Goal: Task Accomplishment & Management: Manage account settings

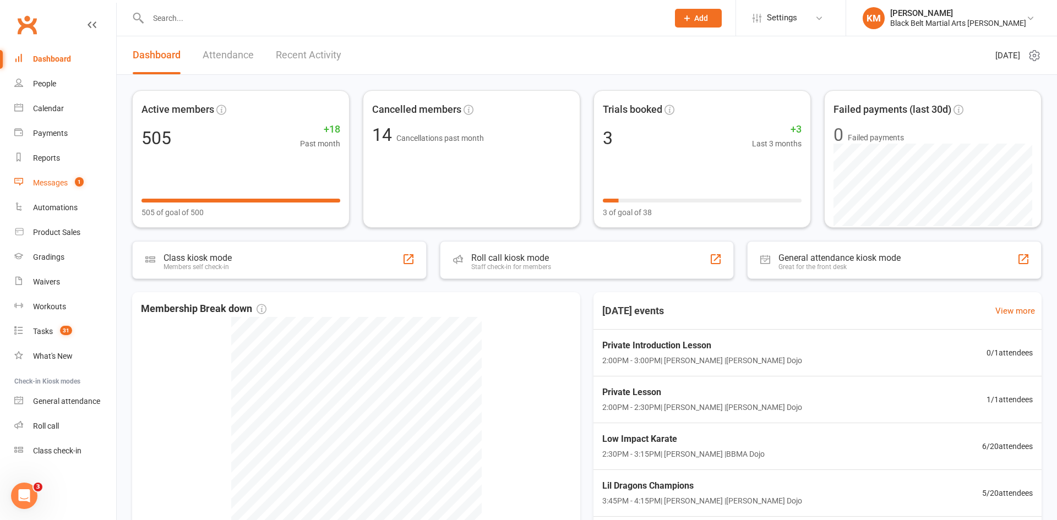
click at [73, 188] on link "Messages 1" at bounding box center [65, 183] width 102 height 25
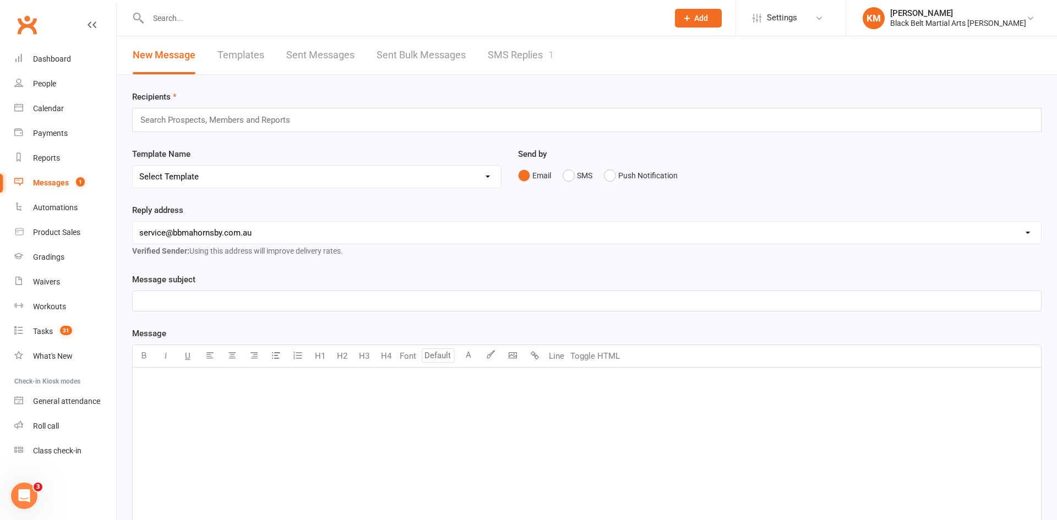
click at [526, 48] on link "SMS Replies 1" at bounding box center [521, 55] width 66 height 38
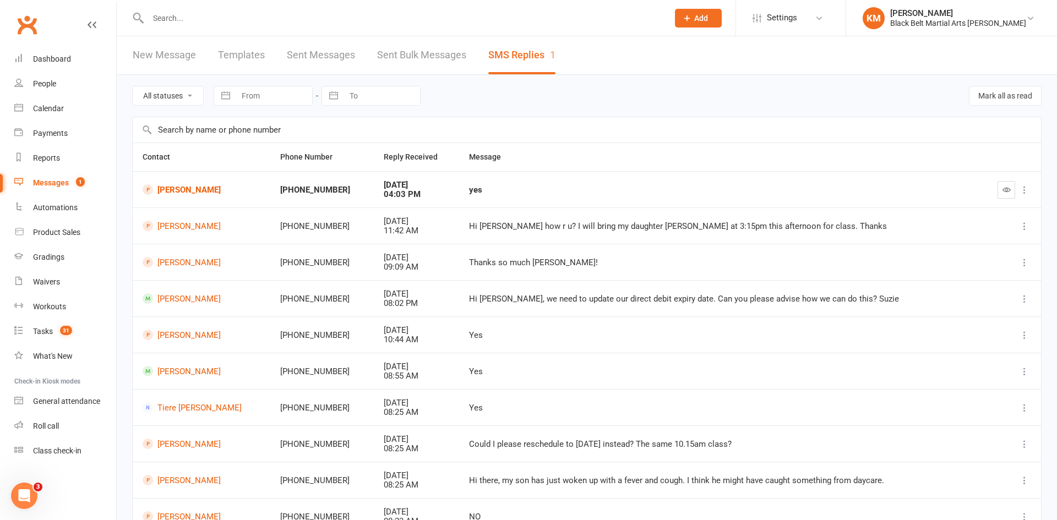
click at [1002, 186] on icon "button" at bounding box center [1006, 189] width 8 height 8
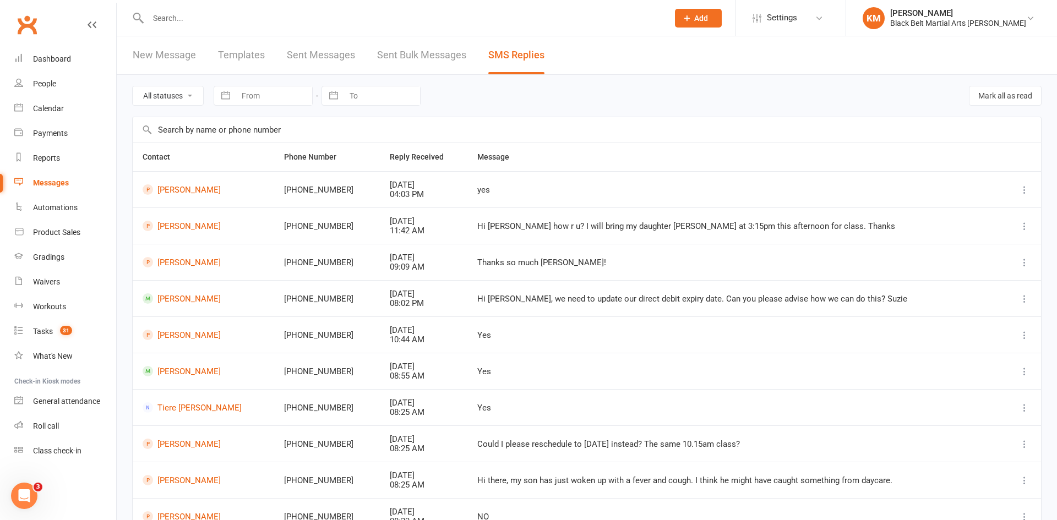
click at [164, 18] on input "text" at bounding box center [403, 17] width 516 height 15
type input "emily"
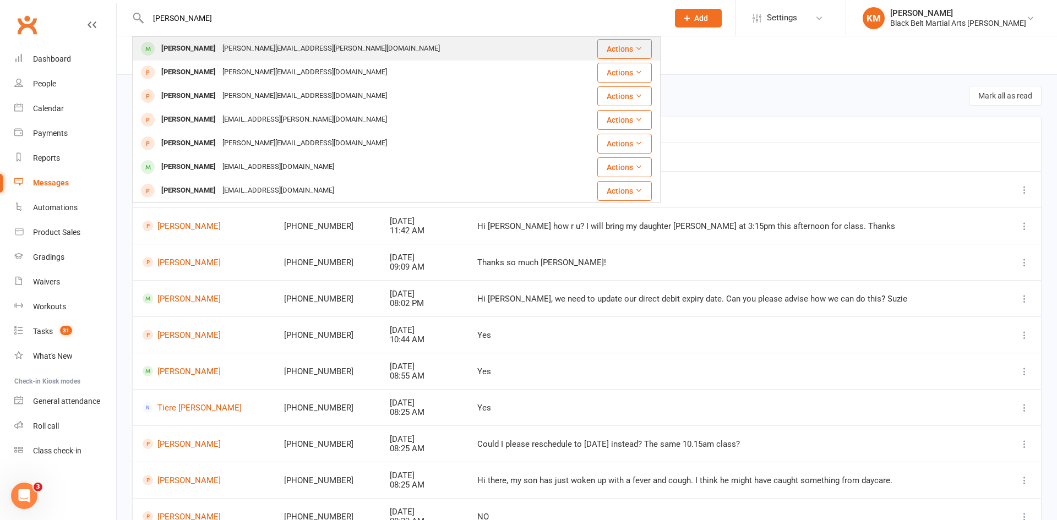
type input "Emily sch"
click at [163, 55] on div "Emily Schlueter" at bounding box center [188, 49] width 61 height 16
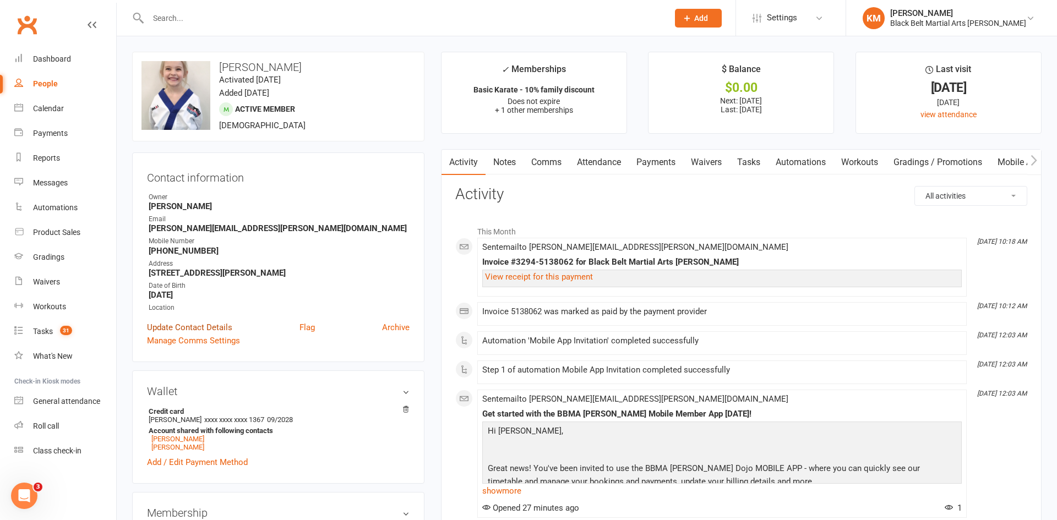
click at [209, 325] on link "Update Contact Details" at bounding box center [189, 327] width 85 height 13
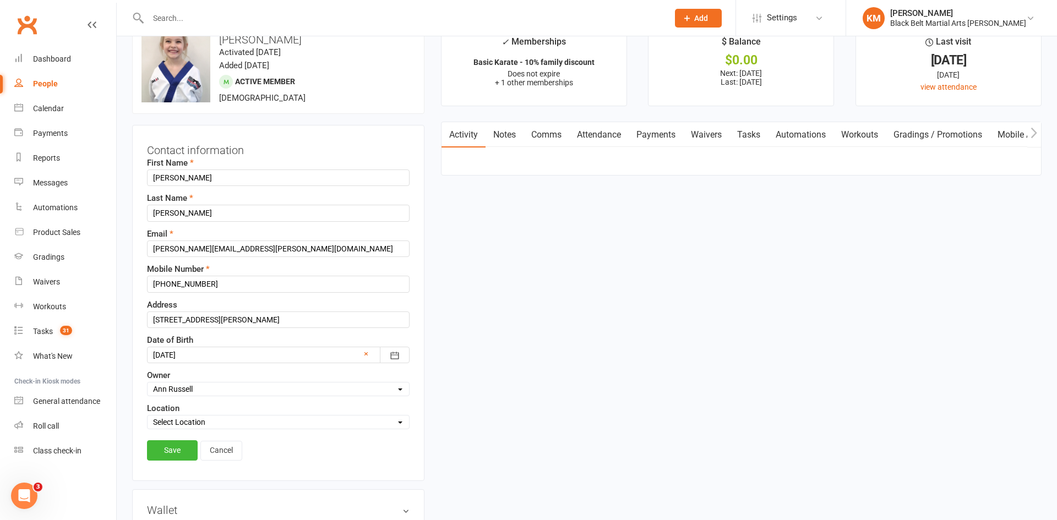
scroll to position [52, 0]
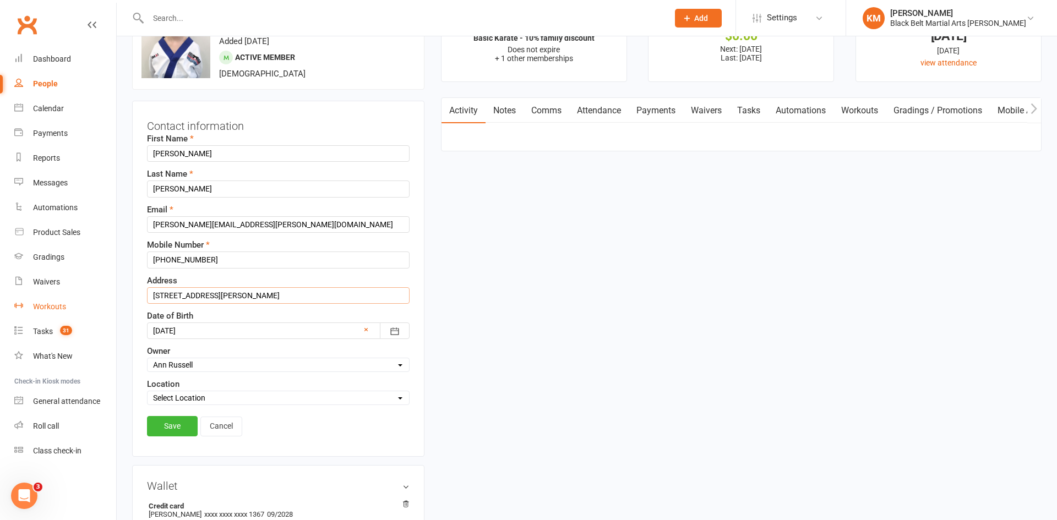
drag, startPoint x: 296, startPoint y: 291, endPoint x: 110, endPoint y: 297, distance: 186.1
paste input "18A Warrina St, Berowra Heights, 2082."
type input "18A Warrina St, Berowra Heights, 2082."
click at [166, 426] on link "Save" at bounding box center [172, 426] width 51 height 20
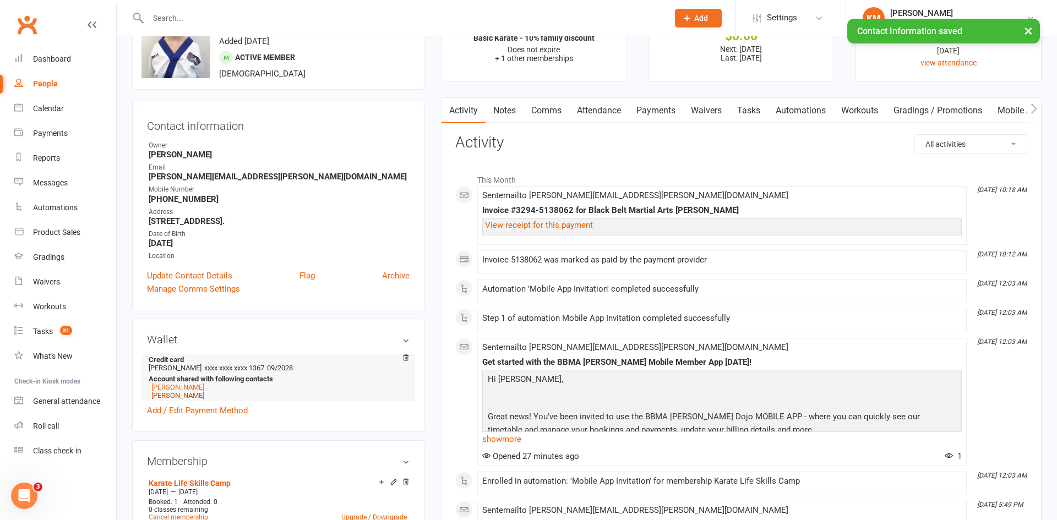
click at [166, 397] on link "Sebastian Schlueter" at bounding box center [177, 395] width 53 height 8
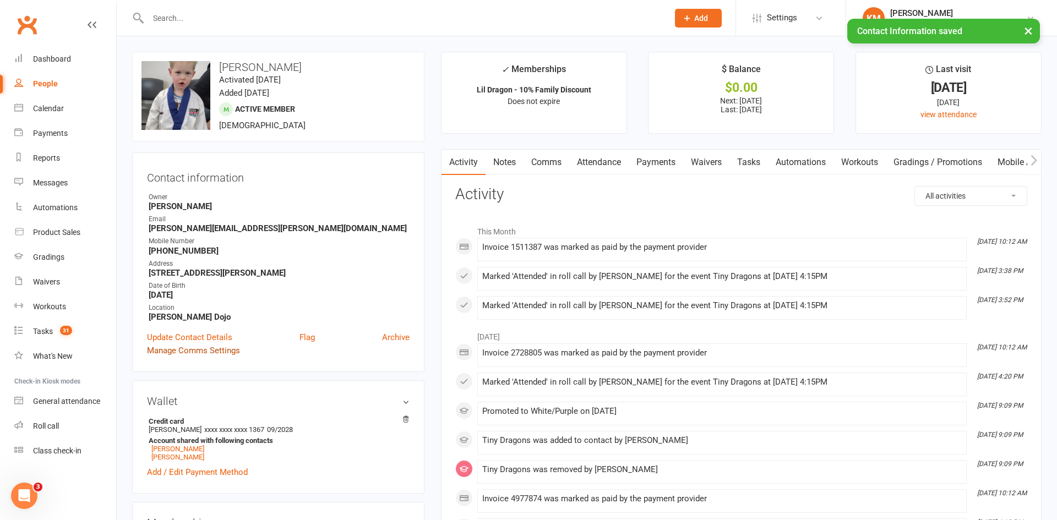
click at [189, 354] on link "Manage Comms Settings" at bounding box center [193, 350] width 93 height 13
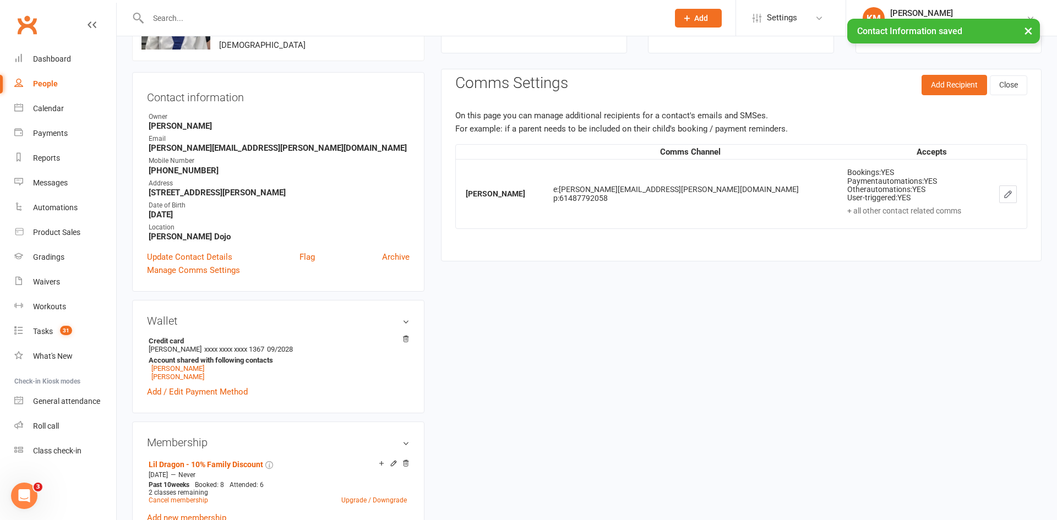
scroll to position [94, 0]
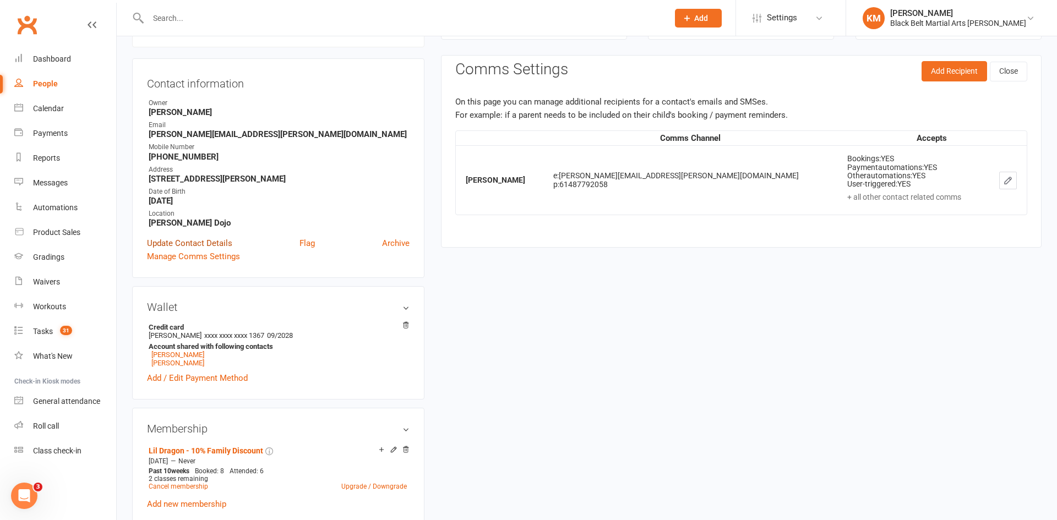
click at [215, 243] on link "Update Contact Details" at bounding box center [189, 243] width 85 height 13
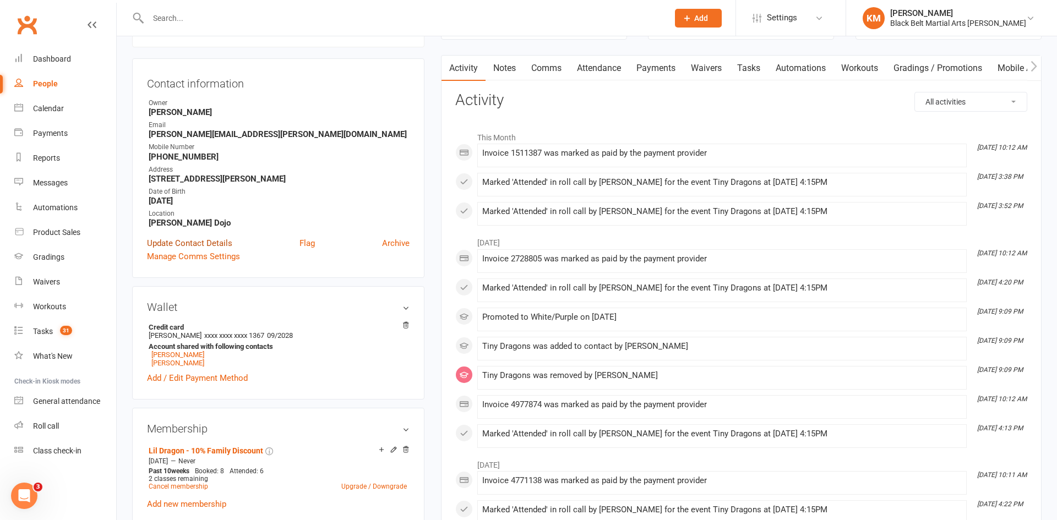
scroll to position [52, 0]
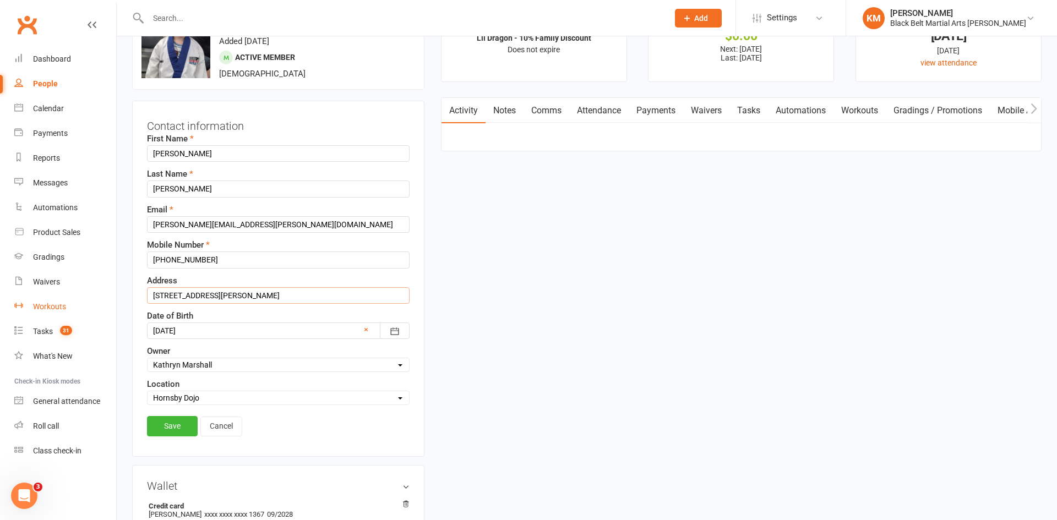
drag, startPoint x: 276, startPoint y: 297, endPoint x: 46, endPoint y: 309, distance: 229.8
paste input "18A Warrina St, Berowra Heights, 2082."
type input "18A Warrina St, Berowra Heights, 2082."
click at [173, 424] on link "Save" at bounding box center [172, 426] width 51 height 20
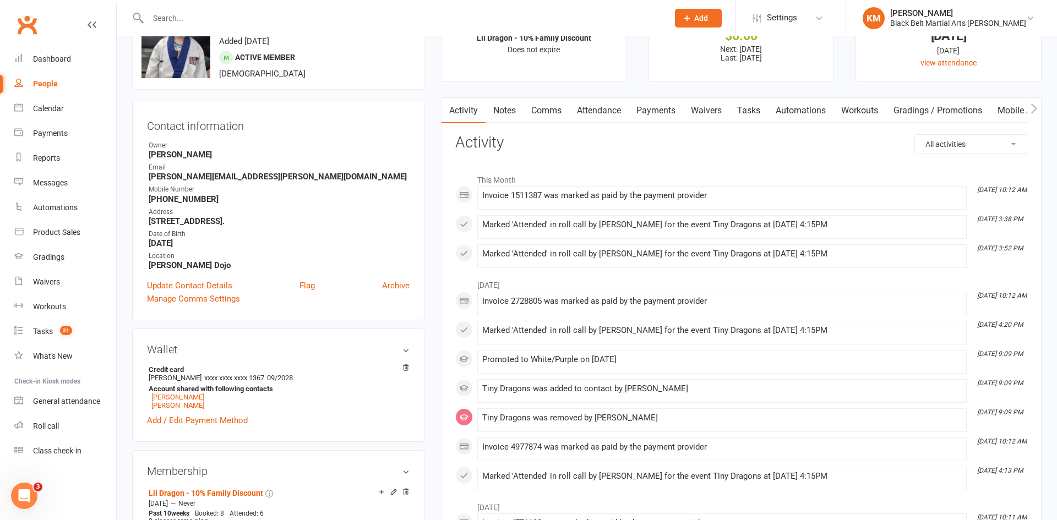
click at [162, 15] on input "text" at bounding box center [403, 17] width 516 height 15
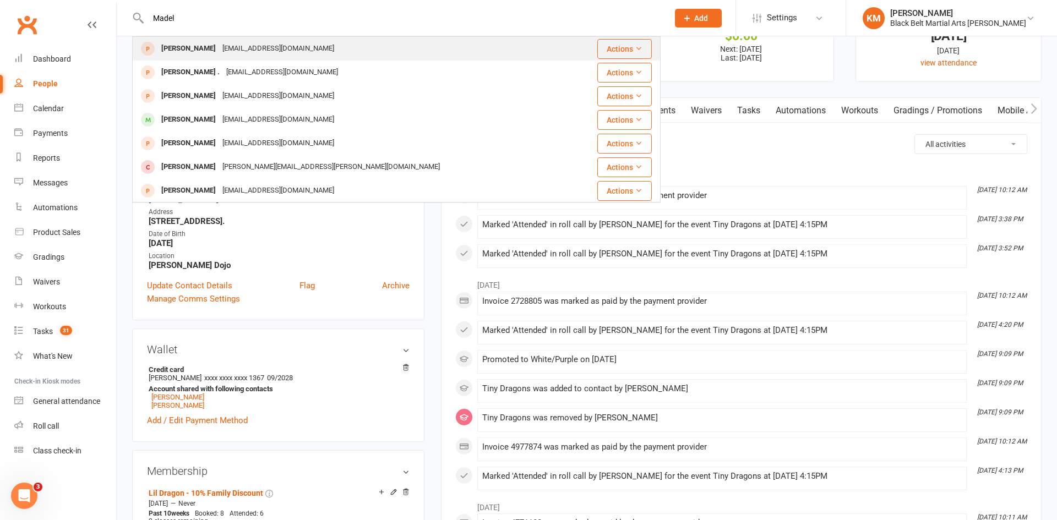
type input "Madel"
click at [196, 48] on div "[PERSON_NAME]" at bounding box center [188, 49] width 61 height 16
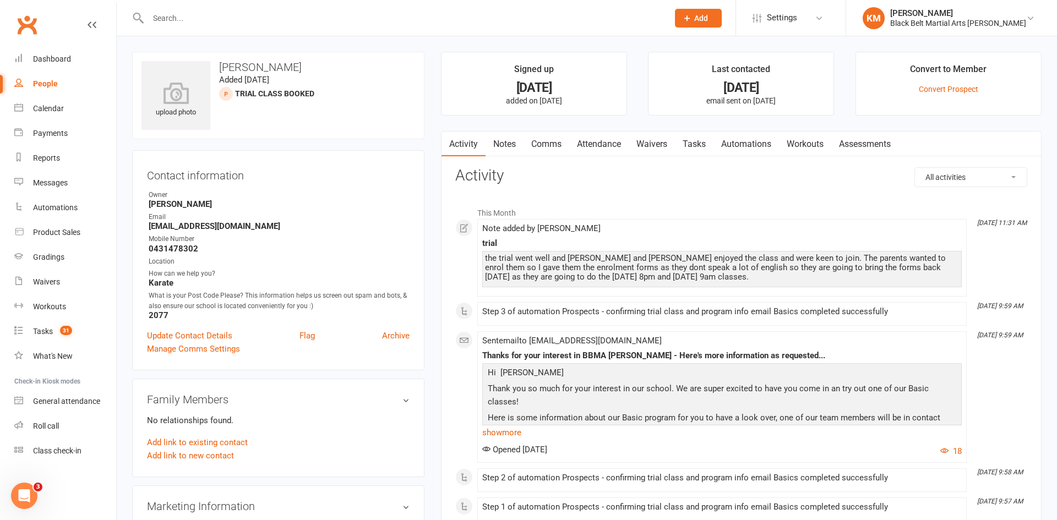
click at [498, 146] on link "Notes" at bounding box center [504, 144] width 38 height 25
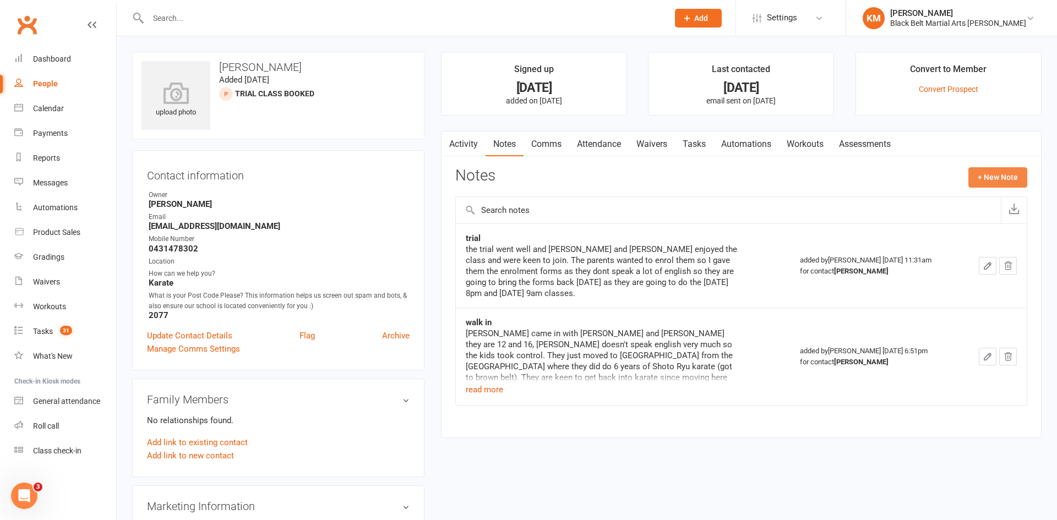
click at [1005, 181] on button "+ New Note" at bounding box center [997, 177] width 59 height 20
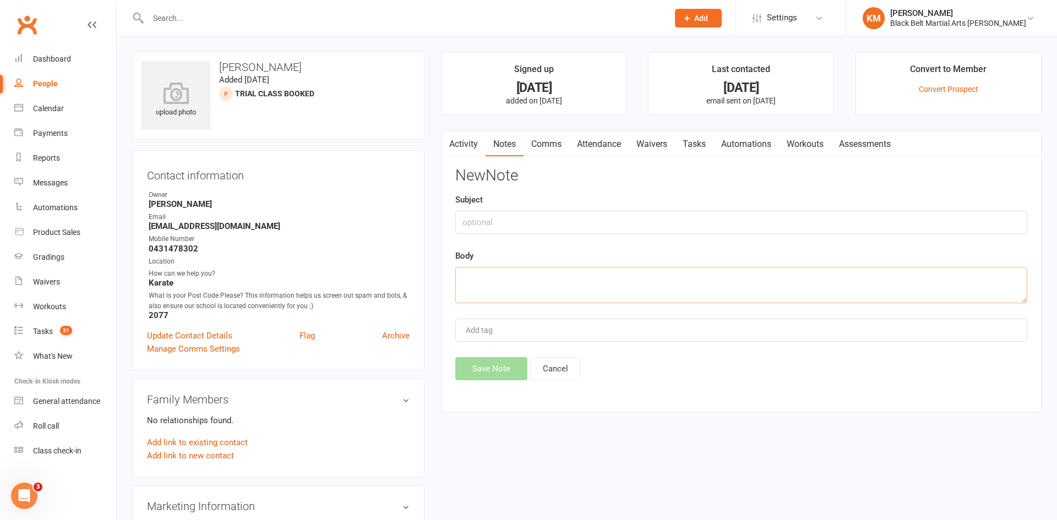
click at [852, 285] on textarea at bounding box center [741, 285] width 572 height 36
paste textarea "madel cruspe <cruspemadel@yahoo.com> 6:14 AM (6 hours ago) to me Have a good da…"
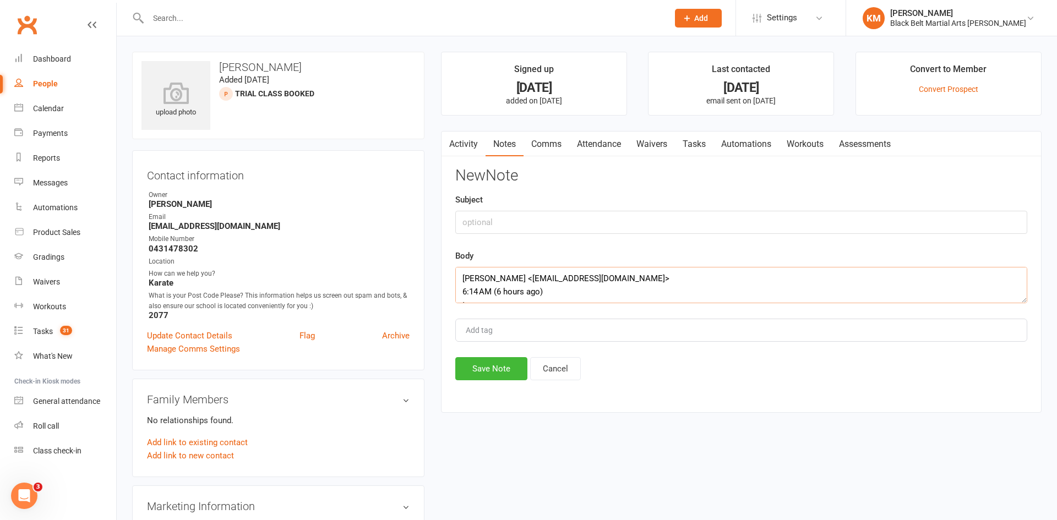
scroll to position [100, 0]
type textarea "madel cruspe <cruspemadel@yahoo.com> 6:14 AM (6 hours ago) to me Have a good da…"
click at [647, 212] on input "text" at bounding box center [741, 222] width 572 height 23
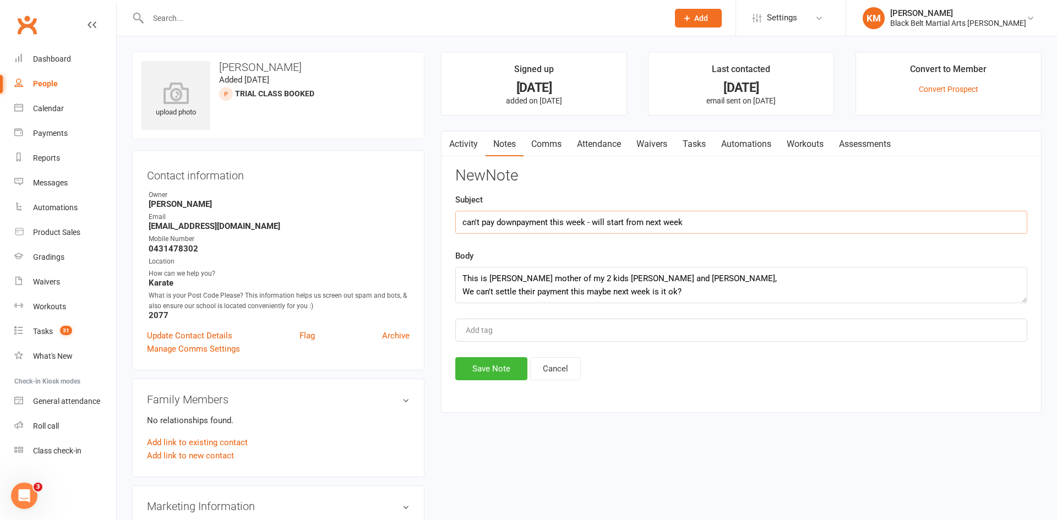
click at [527, 217] on input "can't pay downpayment this week - will start from next week" at bounding box center [741, 222] width 572 height 23
type input "can't pay down payment this week - will start from next week"
click at [496, 368] on button "Save Note" at bounding box center [491, 368] width 72 height 23
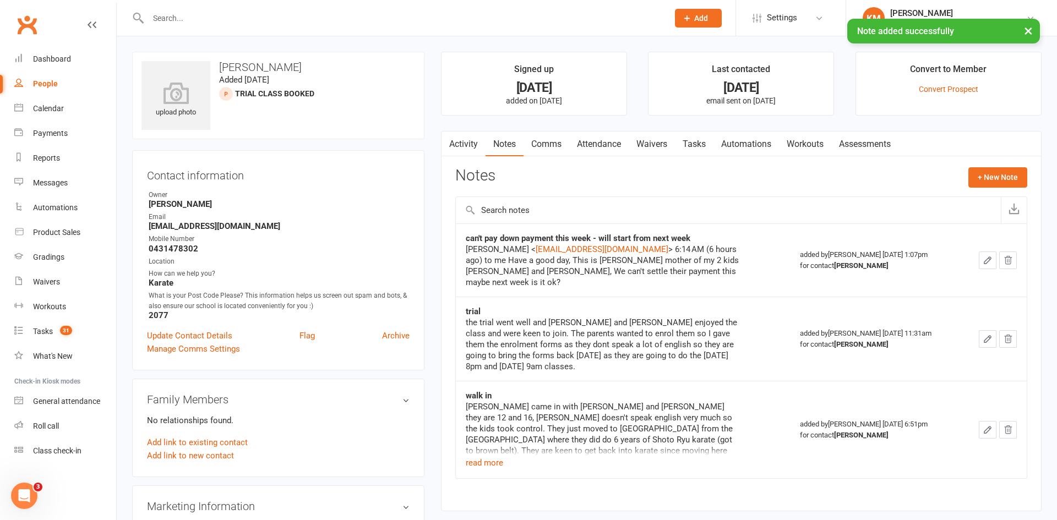
click at [588, 138] on link "Attendance" at bounding box center [598, 144] width 59 height 25
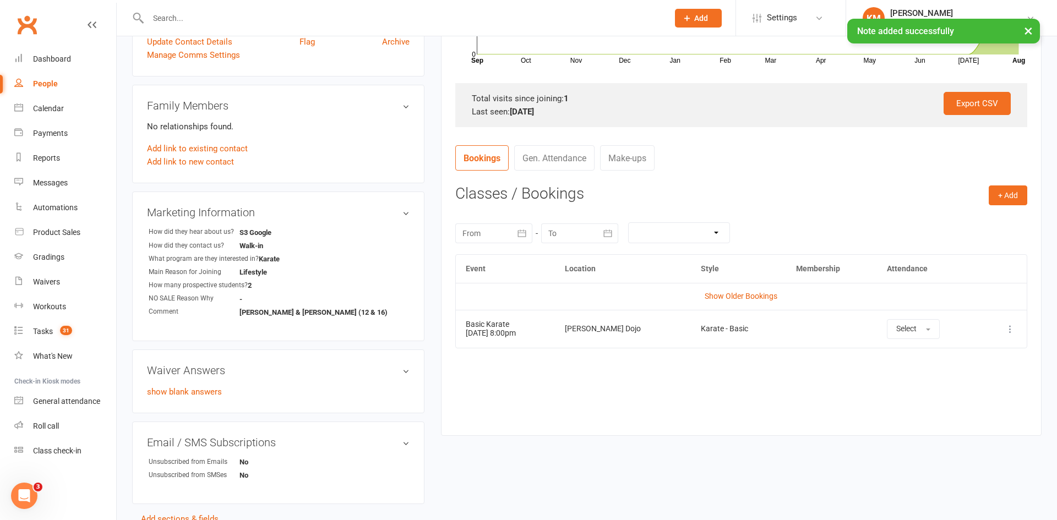
scroll to position [297, 0]
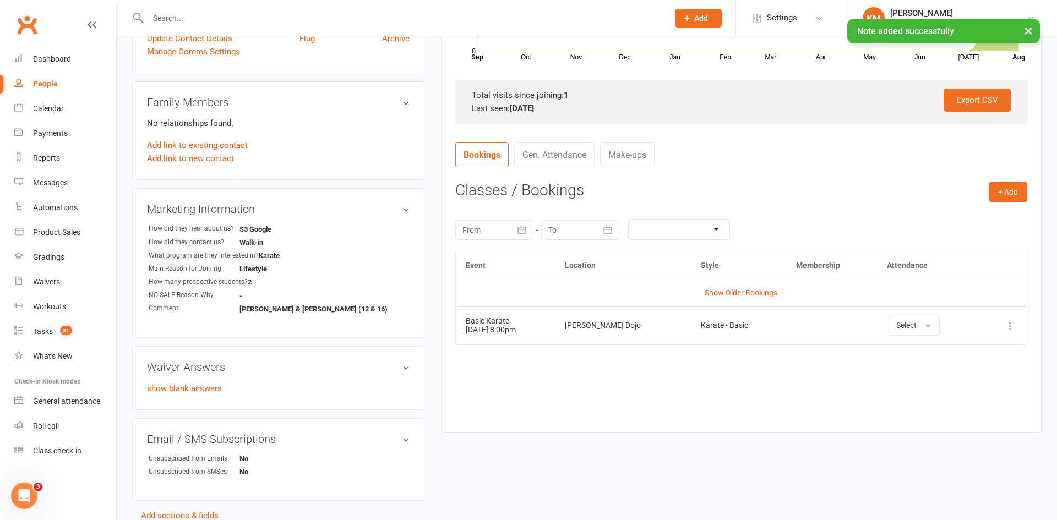
click at [1007, 326] on icon at bounding box center [1009, 325] width 11 height 11
click at [961, 387] on link "Remove booking" at bounding box center [961, 391] width 109 height 22
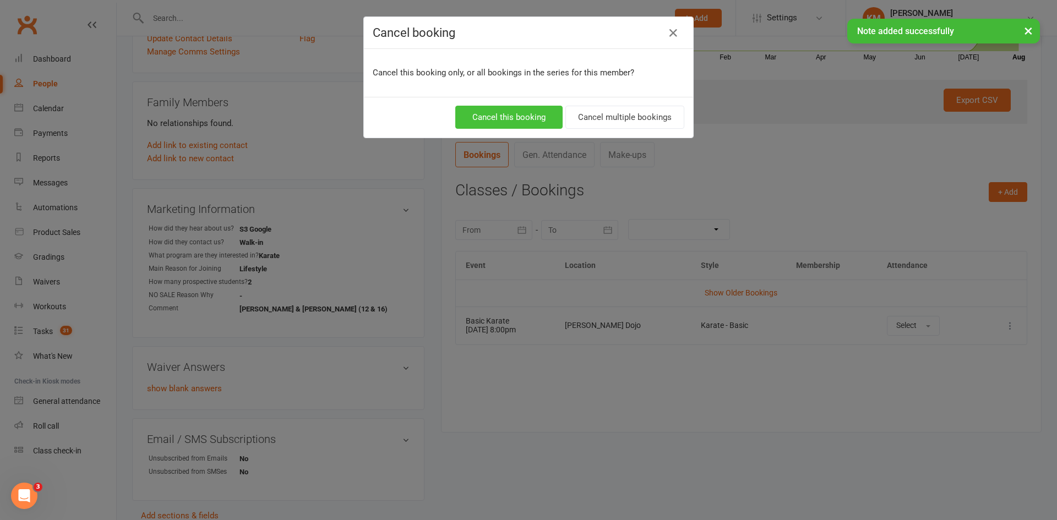
click at [540, 114] on button "Cancel this booking" at bounding box center [508, 117] width 107 height 23
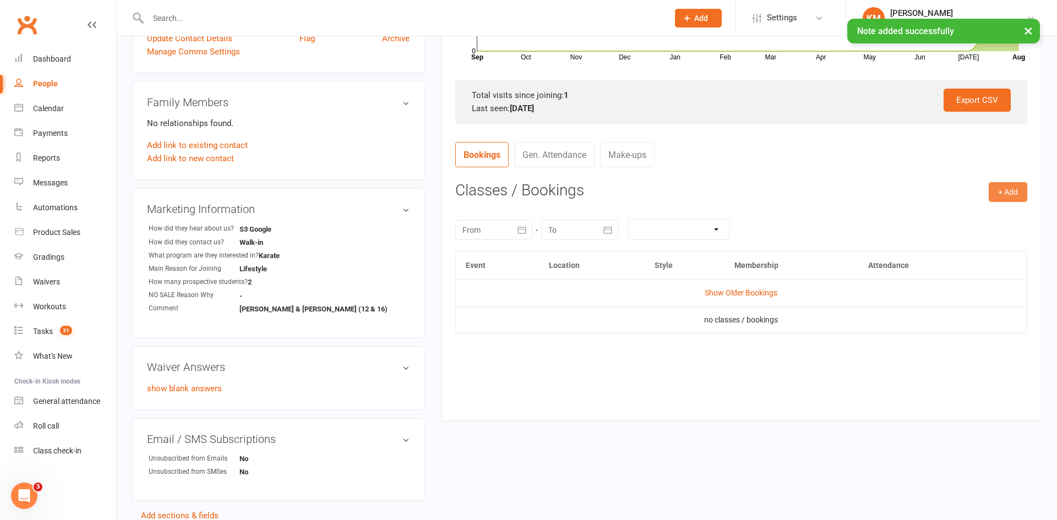
click at [1016, 185] on button "+ Add" at bounding box center [1007, 192] width 39 height 20
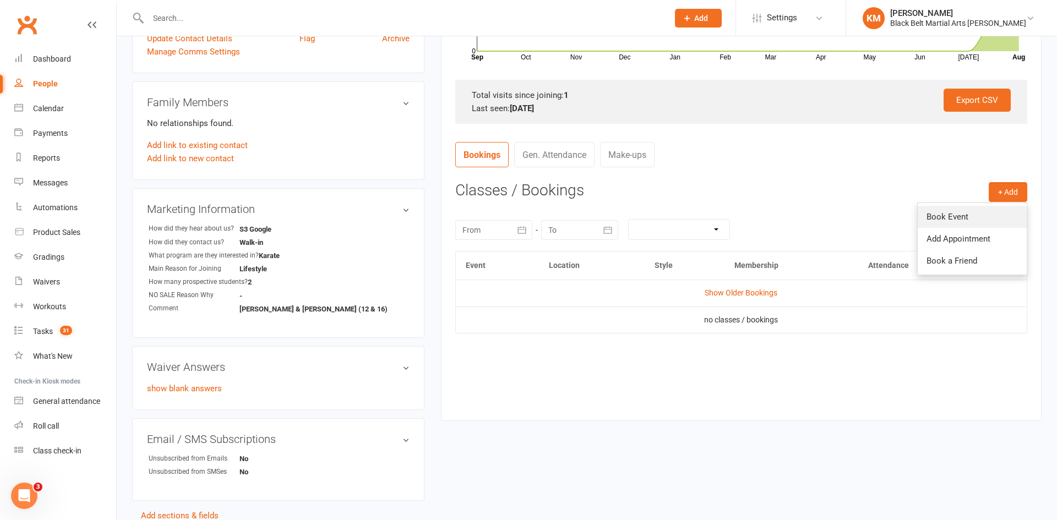
click at [983, 214] on link "Book Event" at bounding box center [971, 217] width 109 height 22
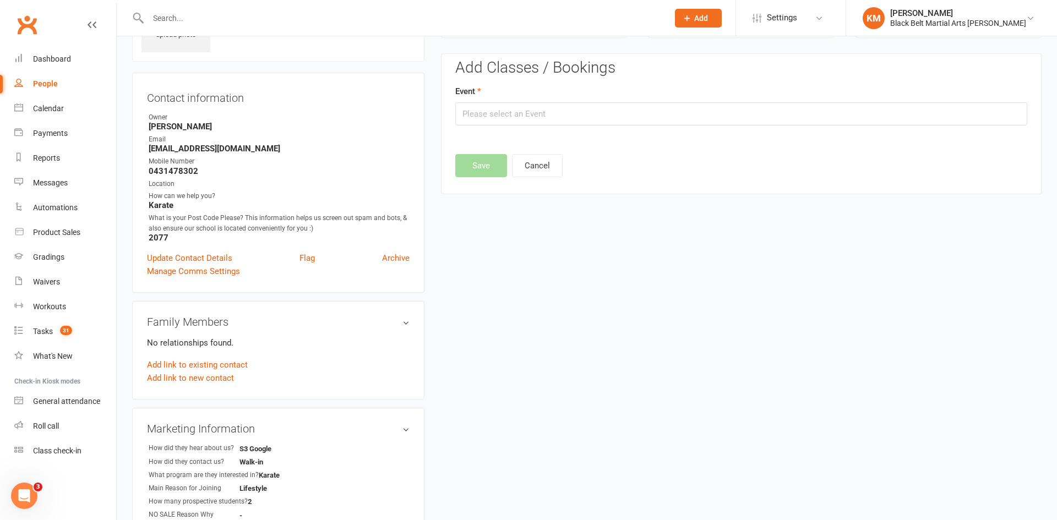
scroll to position [76, 0]
click at [799, 122] on input "text" at bounding box center [741, 115] width 572 height 23
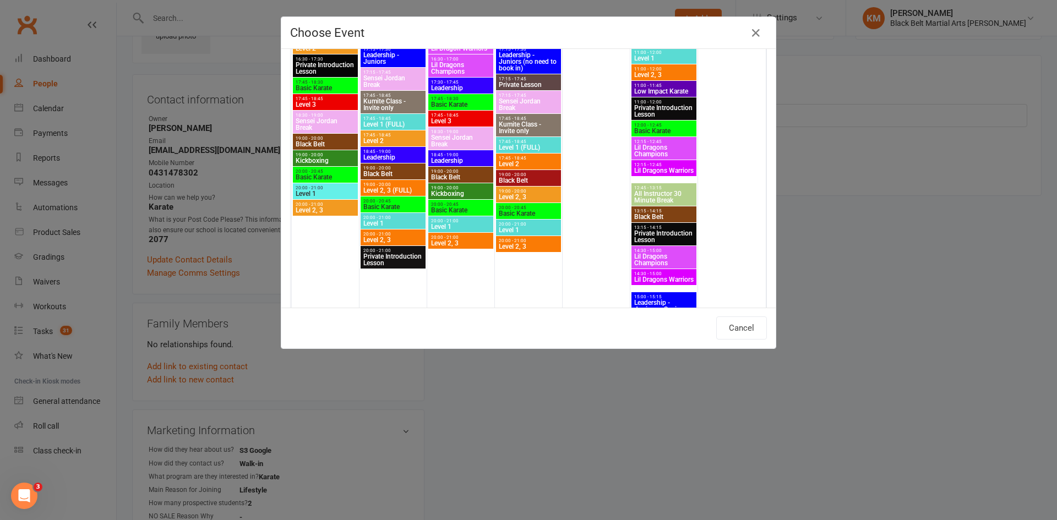
scroll to position [2172, 0]
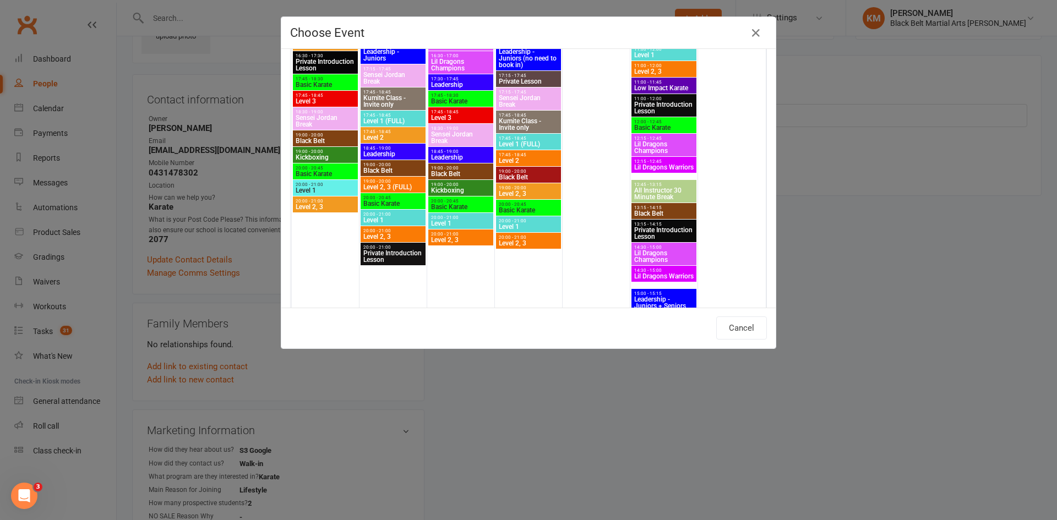
click at [376, 199] on span "20:00 - 20:45" at bounding box center [393, 197] width 61 height 5
type input "Basic Karate - Aug 19, 2025 8:00:00 PM"
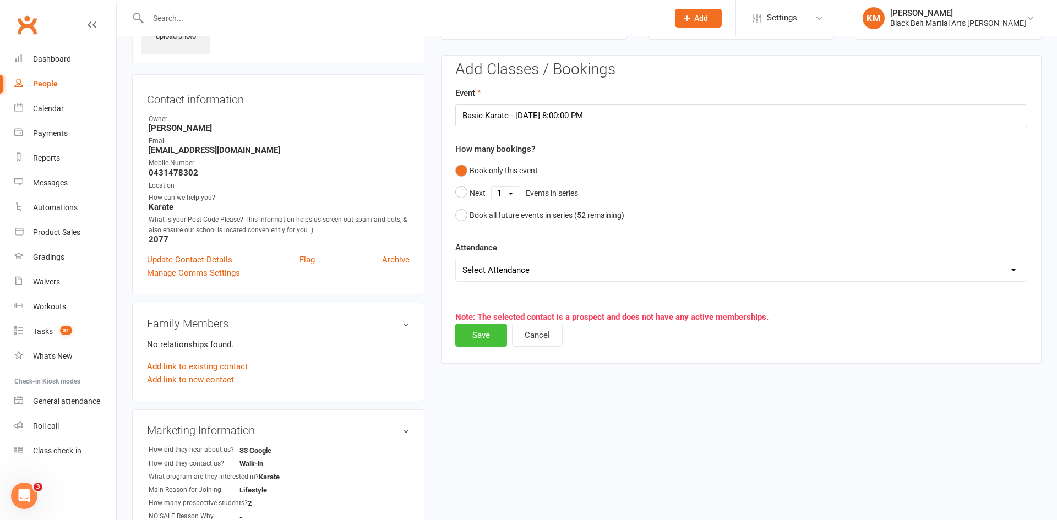
click at [478, 343] on button "Save" at bounding box center [481, 335] width 52 height 23
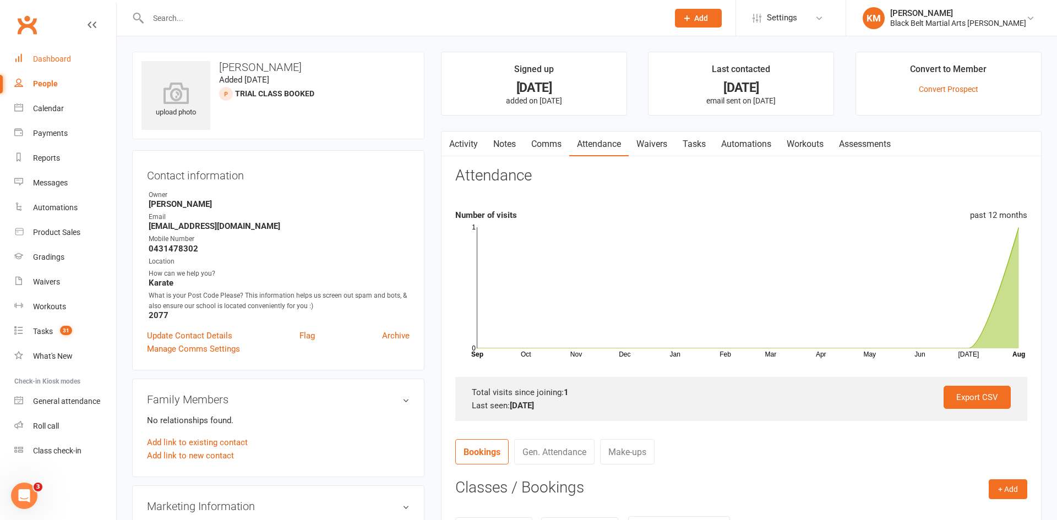
click at [57, 60] on div "Dashboard" at bounding box center [52, 58] width 38 height 9
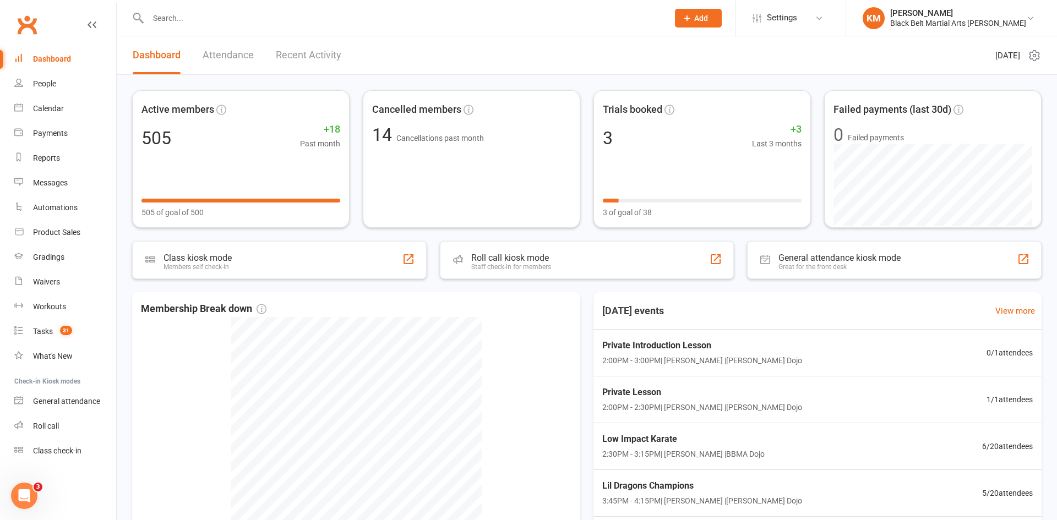
click at [168, 20] on input "text" at bounding box center [403, 17] width 516 height 15
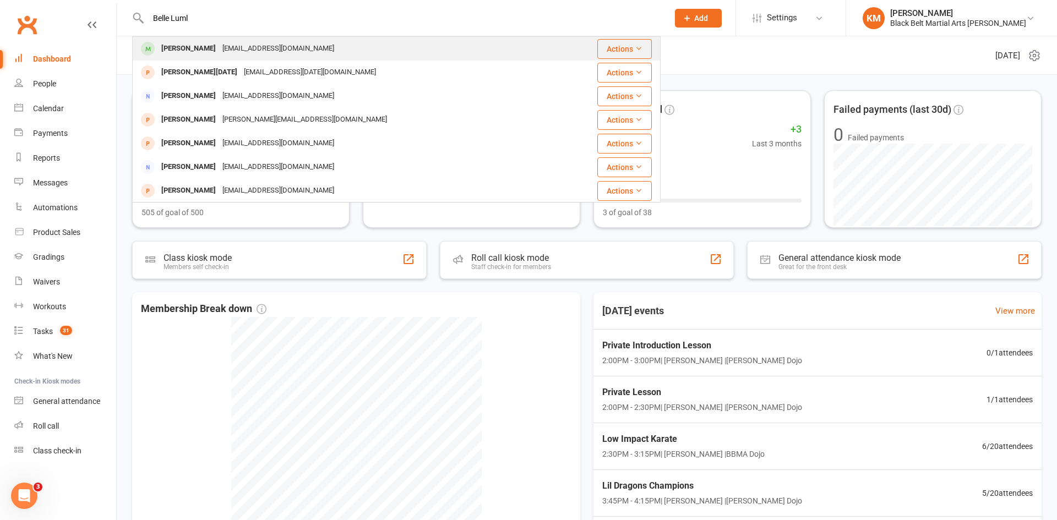
type input "Belle Luml"
click at [176, 51] on div "[PERSON_NAME]" at bounding box center [188, 49] width 61 height 16
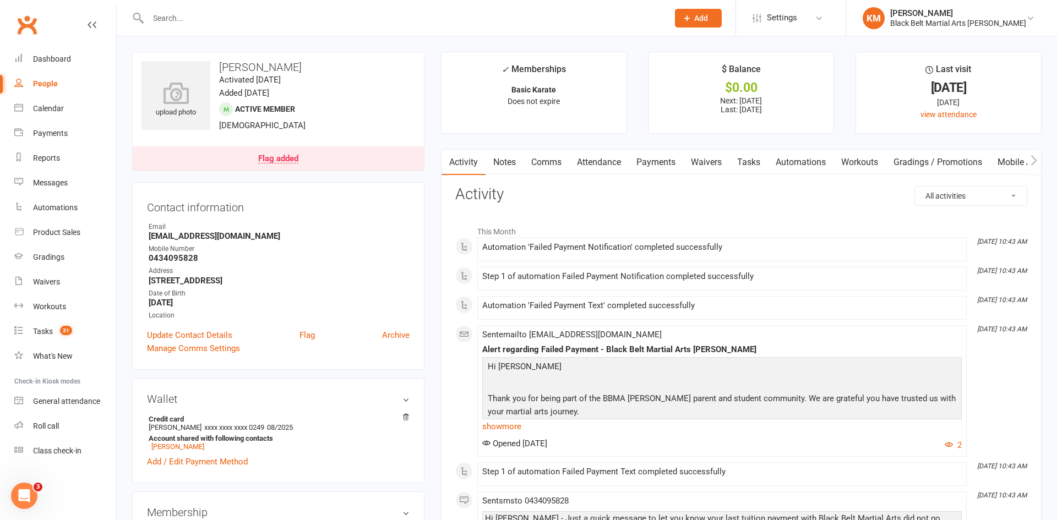
click at [647, 163] on link "Payments" at bounding box center [655, 162] width 54 height 25
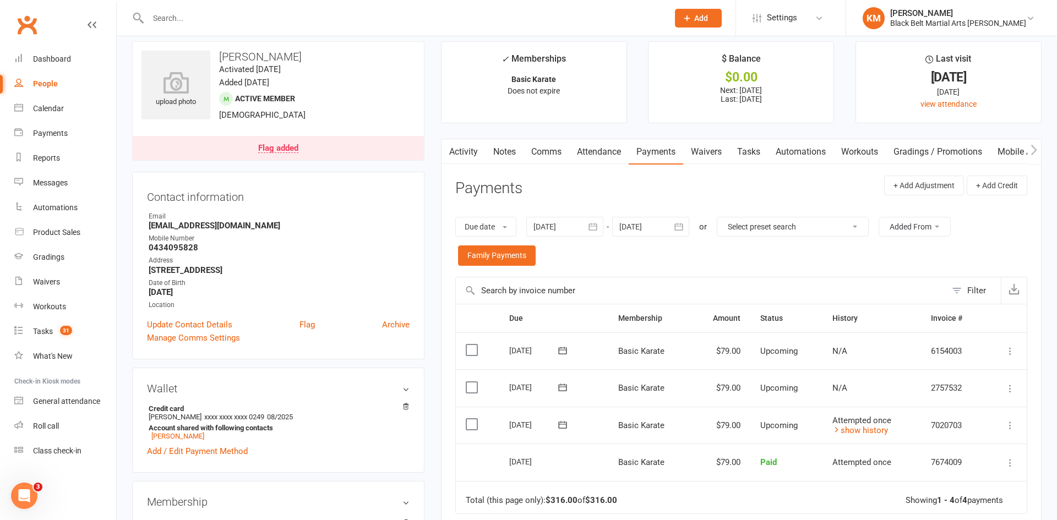
scroll to position [11, 0]
click at [850, 427] on link "show history" at bounding box center [860, 430] width 56 height 10
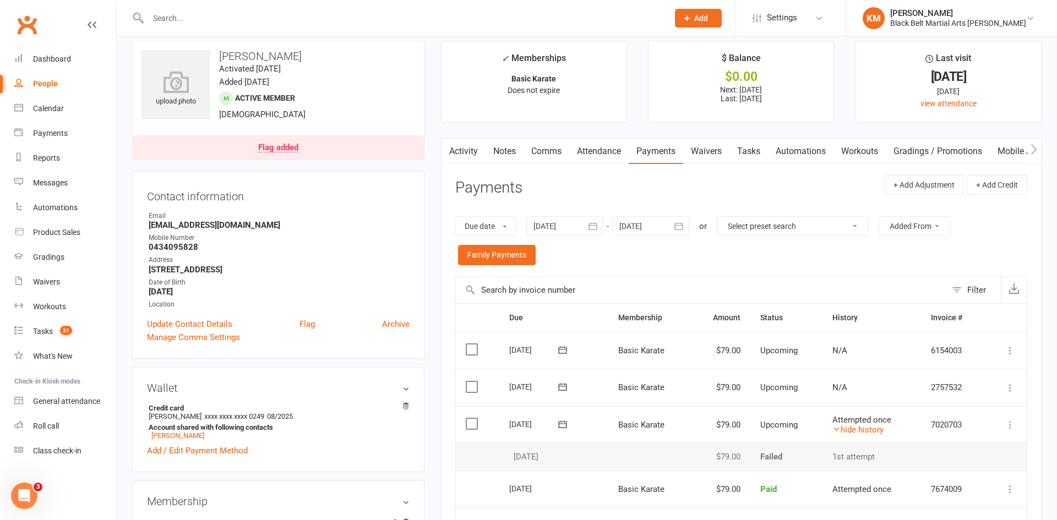
click at [625, 192] on header "Payments + Add Adjustment + Add Credit" at bounding box center [741, 190] width 572 height 30
